Goal: Information Seeking & Learning: Learn about a topic

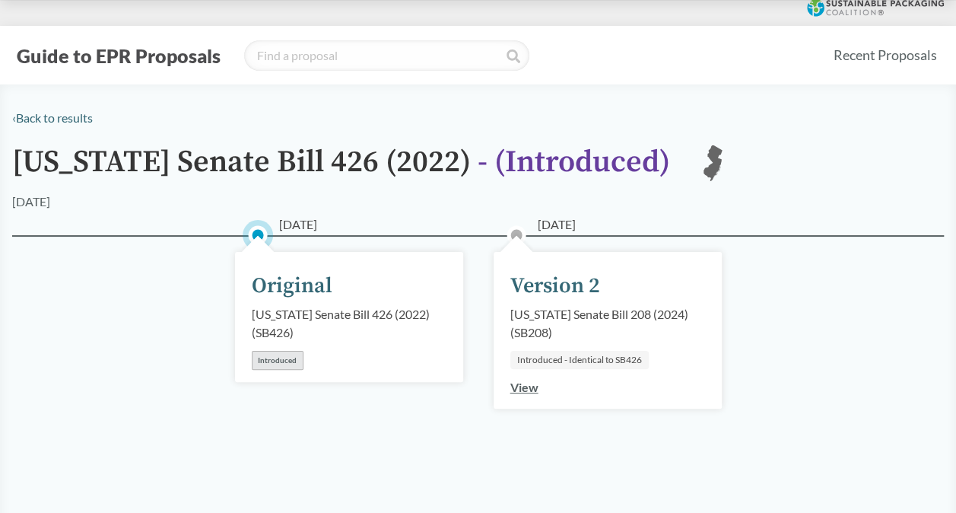
scroll to position [76, 0]
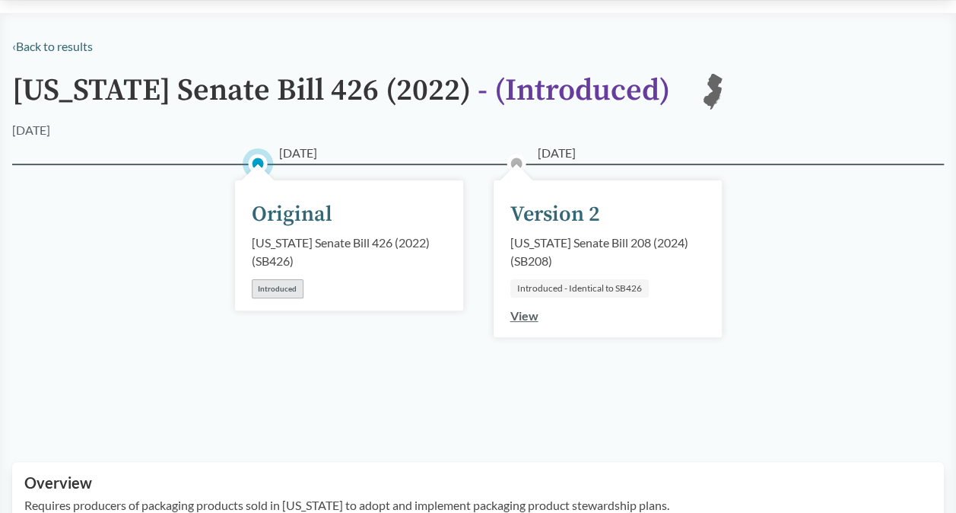
click at [280, 288] on div "Introduced" at bounding box center [278, 288] width 52 height 19
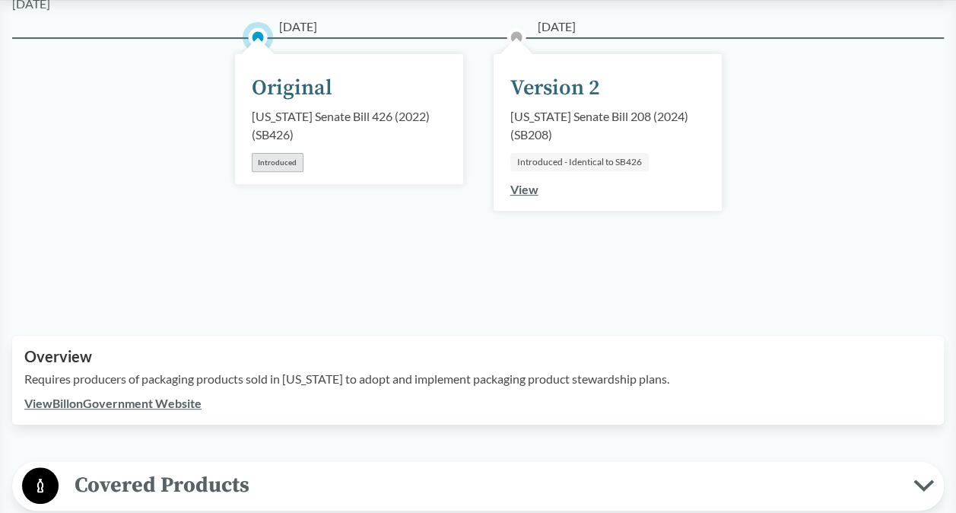
scroll to position [380, 0]
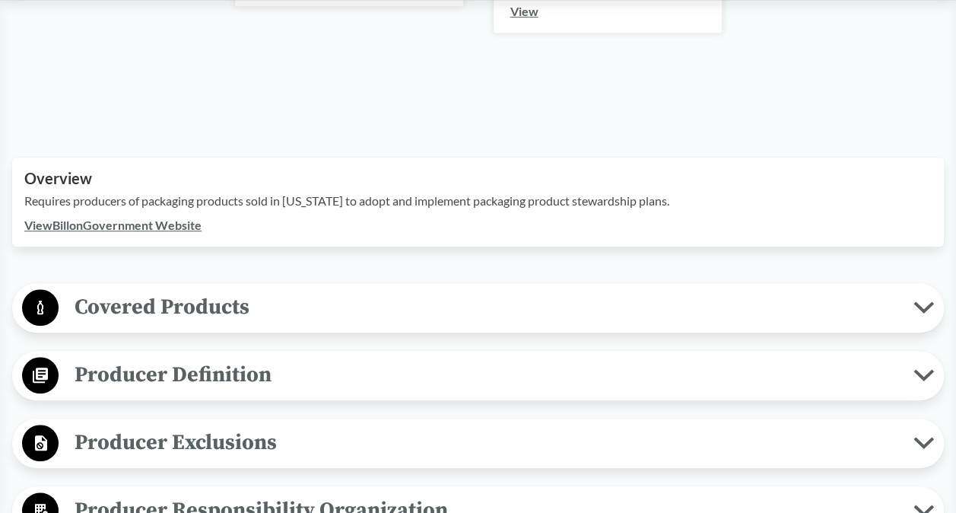
click at [207, 301] on span "Covered Products" at bounding box center [486, 307] width 855 height 34
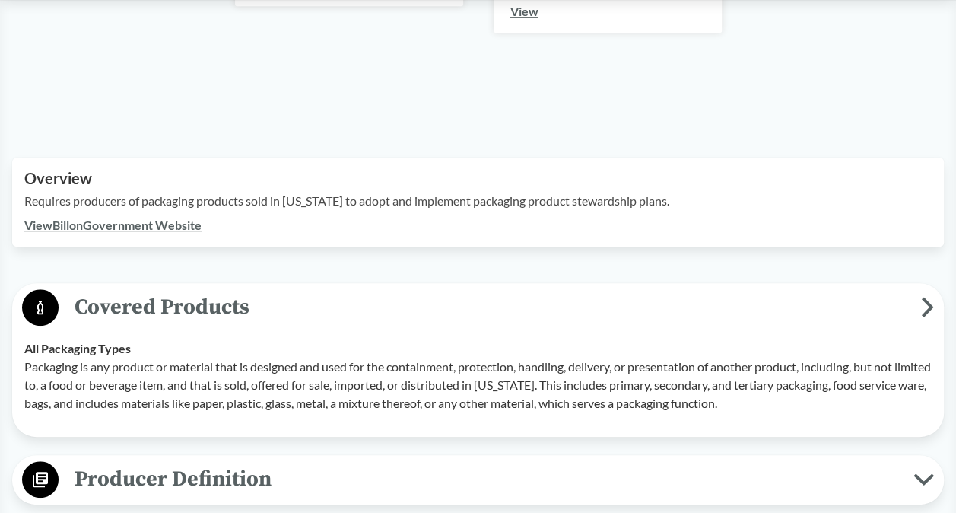
click at [207, 301] on span "Covered Products" at bounding box center [490, 307] width 863 height 34
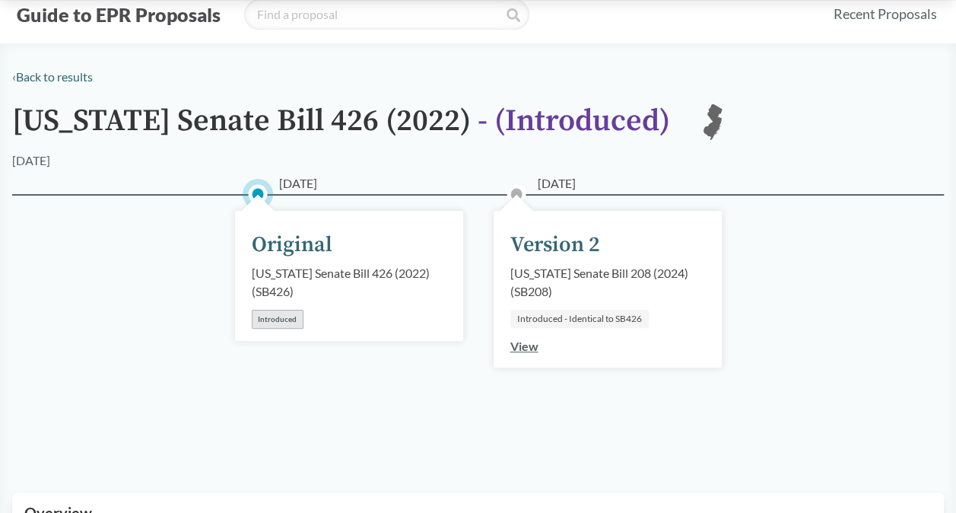
scroll to position [0, 0]
